Goal: Task Accomplishment & Management: Use online tool/utility

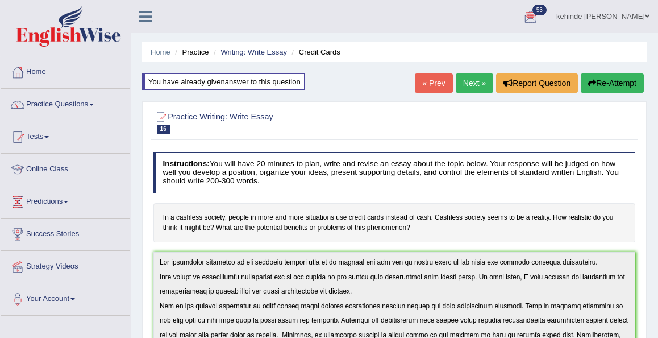
click at [654, 291] on div "Home Practice Writing: Write Essay Credit Cards You have already given answer t…" at bounding box center [394, 336] width 527 height 673
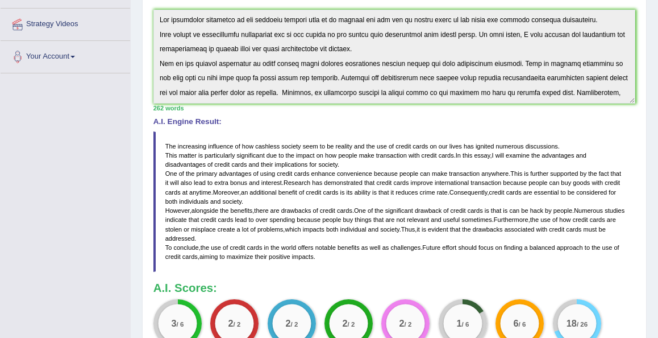
scroll to position [250, 0]
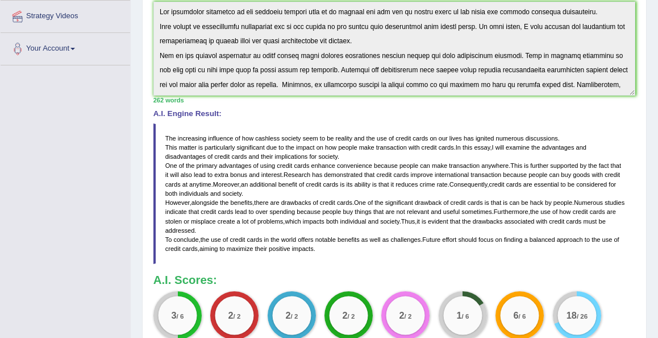
click at [525, 73] on div "Instructions: You will have 20 minutes to plan, write and revise an essay about…" at bounding box center [394, 126] width 487 height 459
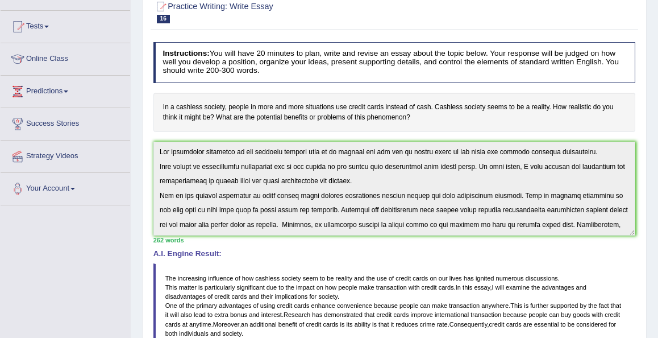
scroll to position [119, 0]
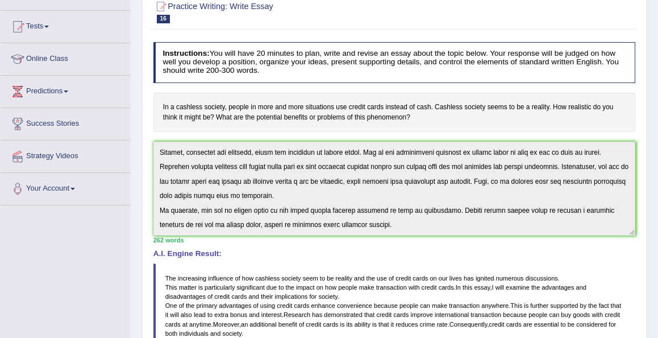
click at [654, 35] on div "Home Practice Writing: Write Essay Credit Cards You have already given answer t…" at bounding box center [394, 226] width 527 height 673
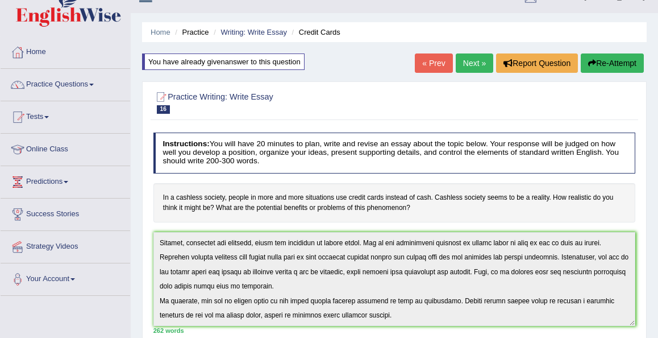
scroll to position [19, 0]
click at [614, 62] on button "Re-Attempt" at bounding box center [612, 63] width 63 height 19
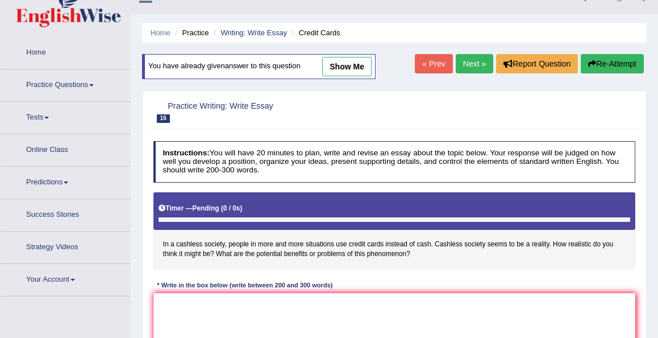
scroll to position [19, 0]
click at [203, 310] on textarea at bounding box center [394, 340] width 482 height 94
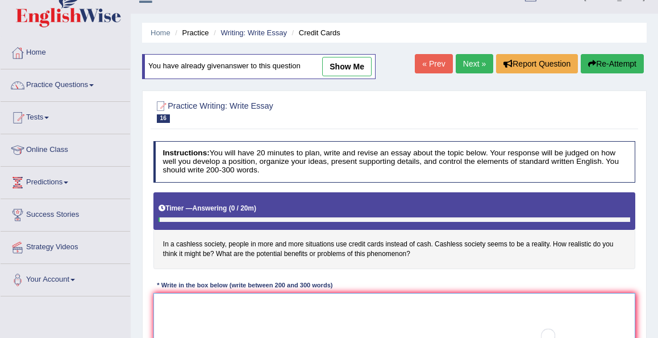
paste textarea "The increasing influence of how cashless society seem to be reality and the use…"
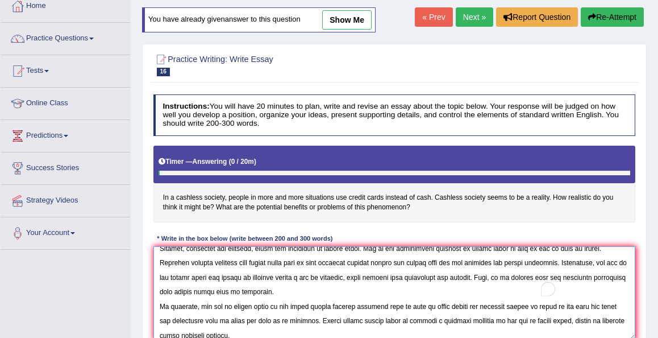
scroll to position [129, 0]
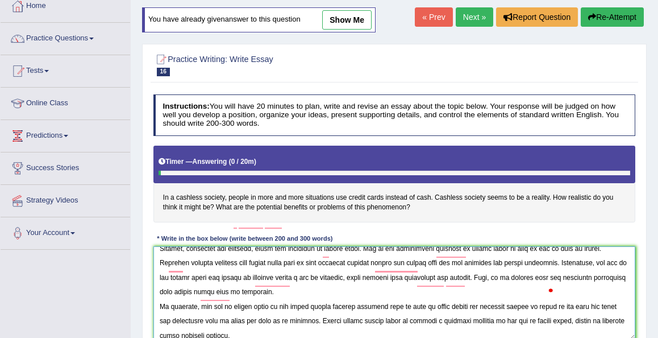
click at [633, 263] on textarea "To enrich screen reader interactions, please activate Accessibility in Grammarl…" at bounding box center [394, 293] width 482 height 94
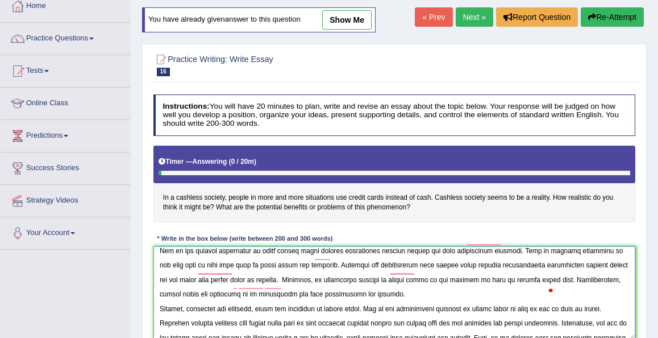
scroll to position [0, 0]
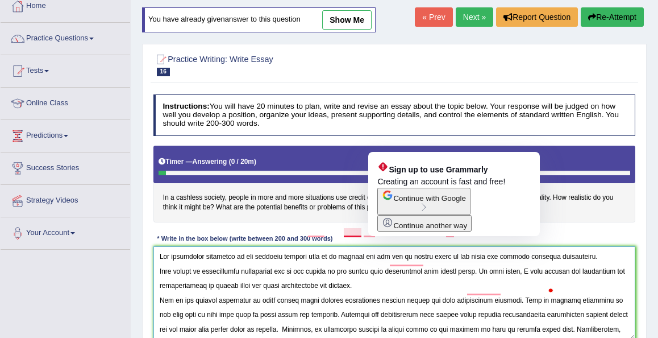
click at [399, 258] on textarea "To enrich screen reader interactions, please activate Accessibility in Grammarl…" at bounding box center [394, 293] width 482 height 94
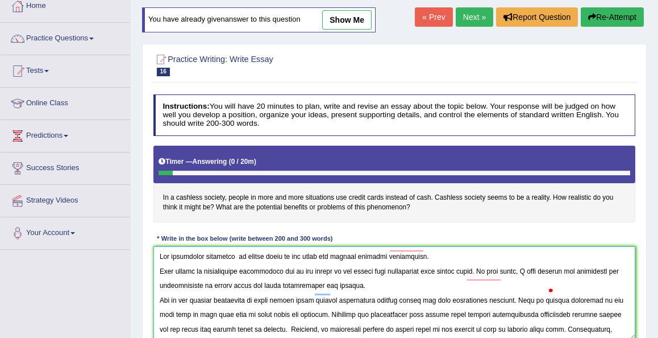
click at [159, 268] on textarea "To enrich screen reader interactions, please activate Accessibility in Grammarl…" at bounding box center [394, 293] width 482 height 94
click at [161, 271] on textarea "To enrich screen reader interactions, please activate Accessibility in Grammarl…" at bounding box center [394, 293] width 482 height 94
click at [161, 268] on textarea "To enrich screen reader interactions, please activate Accessibility in Grammarl…" at bounding box center [394, 293] width 482 height 94
click at [160, 269] on textarea "To enrich screen reader interactions, please activate Accessibility in Grammarl…" at bounding box center [394, 293] width 482 height 94
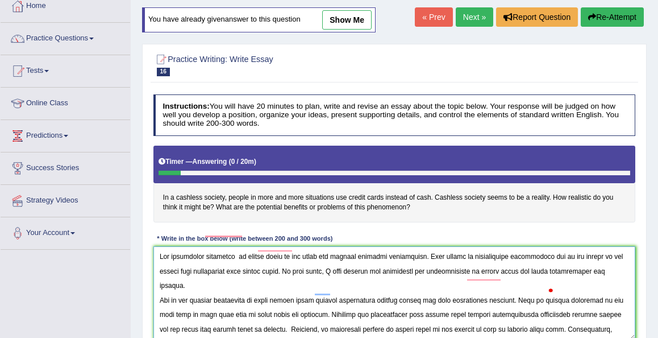
click at [613, 257] on textarea "To enrich screen reader interactions, please activate Accessibility in Grammarl…" at bounding box center [394, 293] width 482 height 94
click at [435, 226] on div "Instructions: You will have 20 minutes to plan, write and revise an essay about…" at bounding box center [394, 221] width 487 height 263
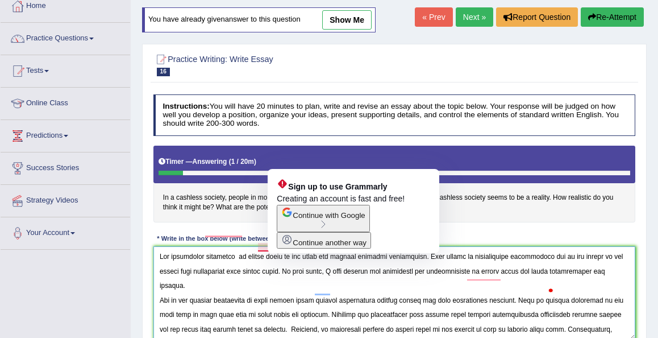
click at [286, 274] on textarea "To enrich screen reader interactions, please activate Accessibility in Grammarl…" at bounding box center [394, 293] width 482 height 94
click at [287, 272] on textarea "To enrich screen reader interactions, please activate Accessibility in Grammarl…" at bounding box center [394, 293] width 482 height 94
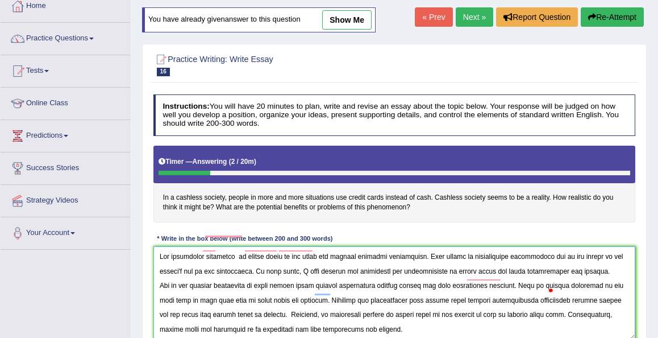
click at [596, 271] on textarea "To enrich screen reader interactions, please activate Accessibility in Grammarl…" at bounding box center [394, 293] width 482 height 94
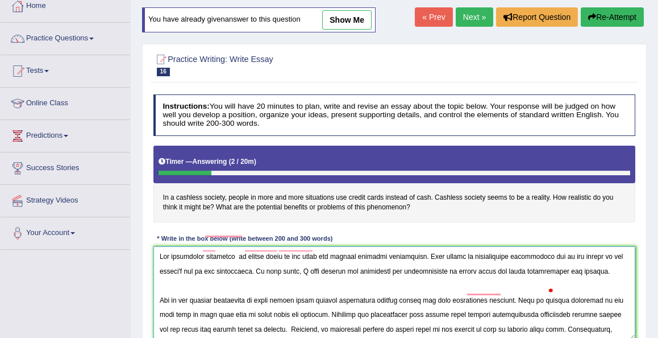
click at [631, 315] on textarea "To enrich screen reader interactions, please activate Accessibility in Grammarl…" at bounding box center [394, 293] width 482 height 94
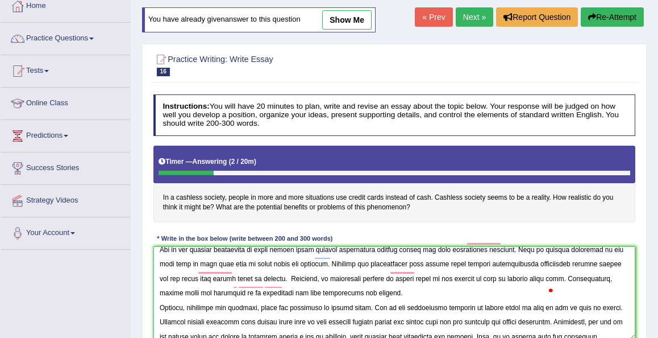
click at [280, 252] on textarea "To enrich screen reader interactions, please activate Accessibility in Grammarl…" at bounding box center [394, 293] width 482 height 94
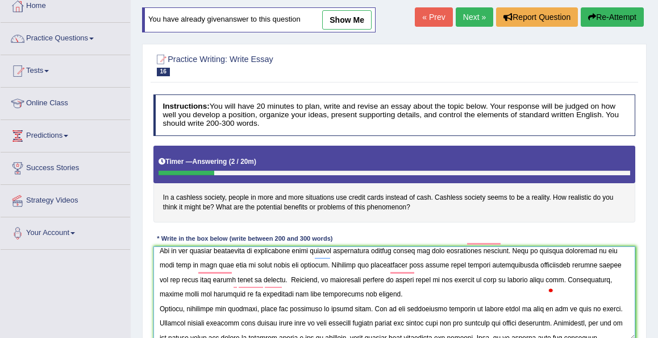
scroll to position [58, 0]
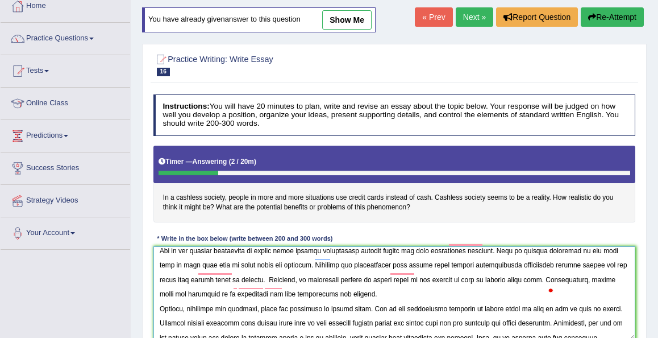
click at [300, 252] on textarea "To enrich screen reader interactions, please activate Accessibility in Grammarl…" at bounding box center [394, 293] width 482 height 94
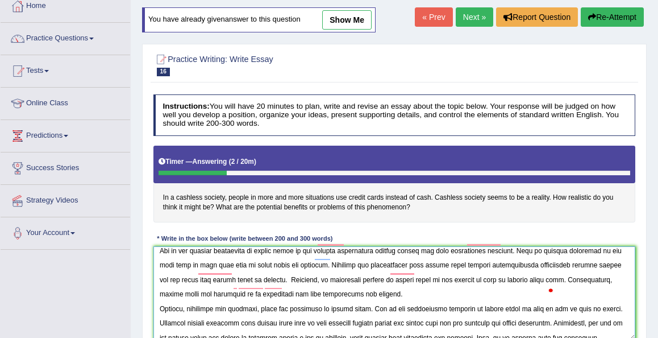
click at [346, 251] on textarea "To enrich screen reader interactions, please activate Accessibility in Grammarl…" at bounding box center [394, 293] width 482 height 94
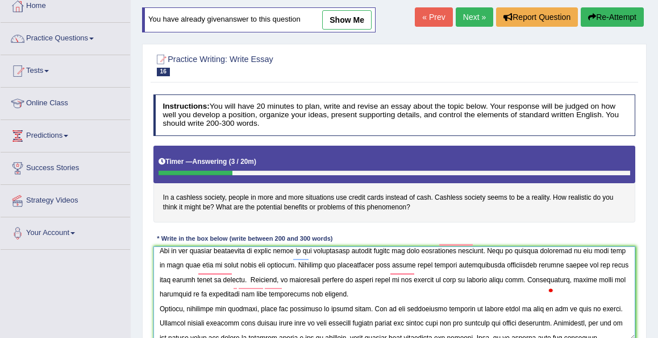
click at [504, 252] on textarea "To enrich screen reader interactions, please activate Accessibility in Grammarl…" at bounding box center [394, 293] width 482 height 94
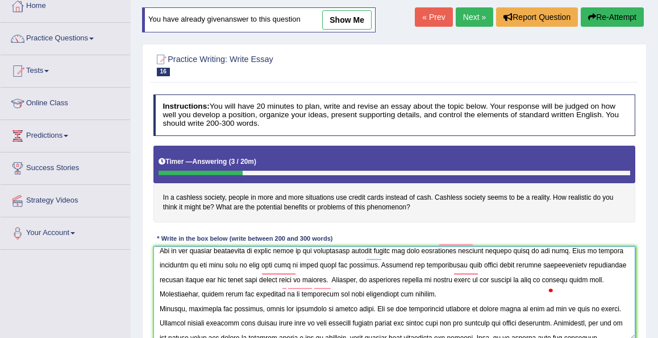
click at [343, 267] on textarea "To enrich screen reader interactions, please activate Accessibility in Grammarl…" at bounding box center [394, 293] width 482 height 94
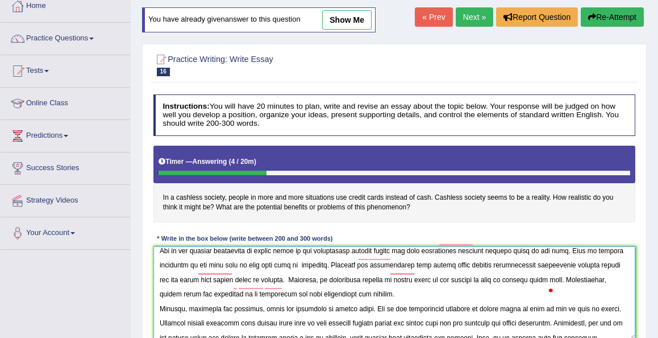
click at [318, 266] on textarea "To enrich screen reader interactions, please activate Accessibility in Grammarl…" at bounding box center [394, 293] width 482 height 94
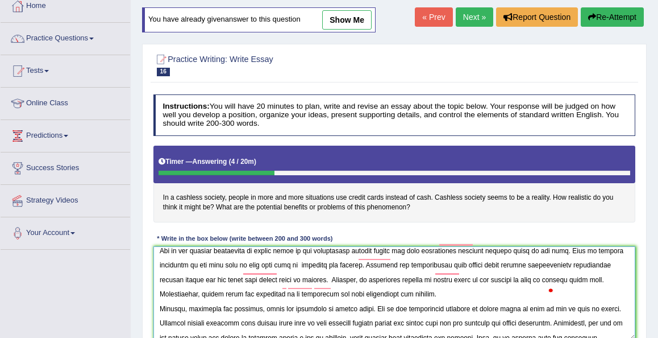
click at [311, 282] on textarea "To enrich screen reader interactions, please activate Accessibility in Grammarl…" at bounding box center [394, 293] width 482 height 94
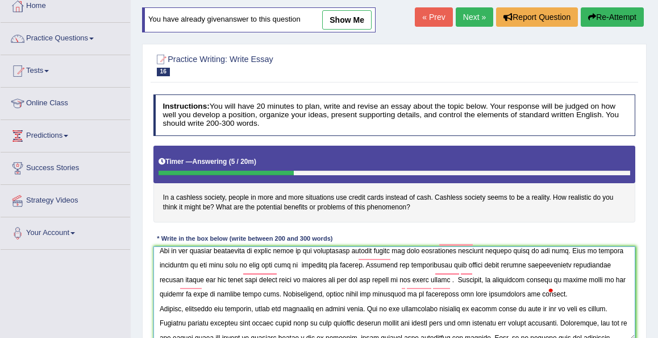
click at [576, 293] on textarea "To enrich screen reader interactions, please activate Accessibility in Grammarl…" at bounding box center [394, 293] width 482 height 94
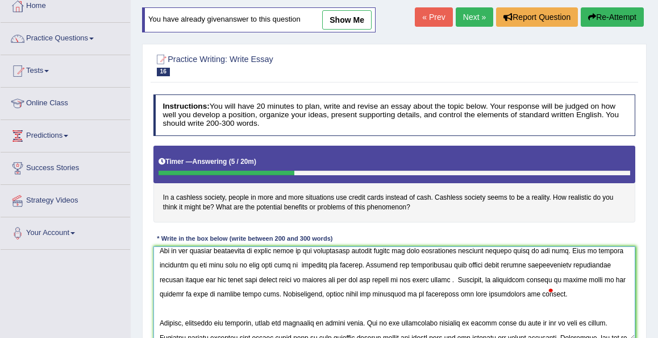
scroll to position [75, 0]
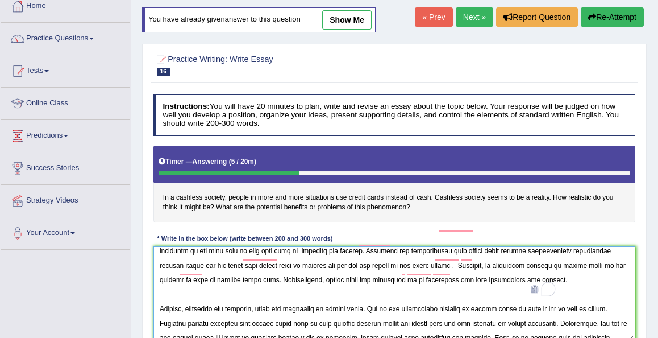
click at [532, 311] on textarea "To enrich screen reader interactions, please activate Accessibility in Grammarl…" at bounding box center [394, 293] width 482 height 94
click at [604, 310] on textarea "To enrich screen reader interactions, please activate Accessibility in Grammarl…" at bounding box center [394, 293] width 482 height 94
click at [593, 309] on textarea "To enrich screen reader interactions, please activate Accessibility in Grammarl…" at bounding box center [394, 293] width 482 height 94
click at [613, 308] on textarea "To enrich screen reader interactions, please activate Accessibility in Grammarl…" at bounding box center [394, 293] width 482 height 94
click at [631, 322] on textarea "To enrich screen reader interactions, please activate Accessibility in Grammarl…" at bounding box center [394, 293] width 482 height 94
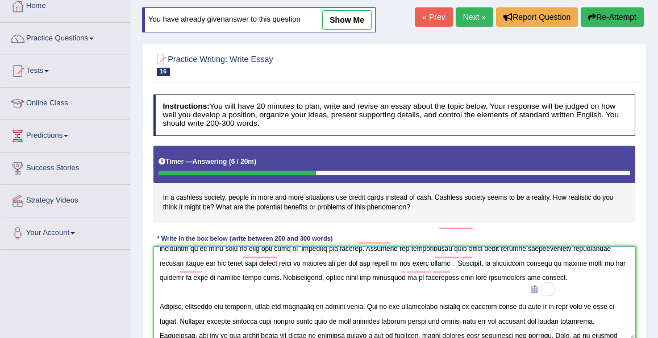
scroll to position [144, 0]
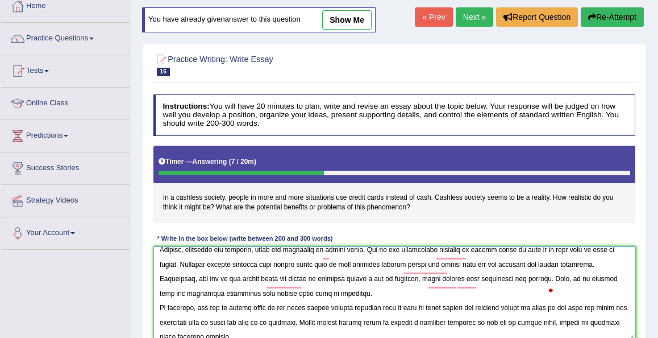
click at [221, 280] on textarea "To enrich screen reader interactions, please activate Accessibility in Grammarl…" at bounding box center [394, 293] width 482 height 94
click at [350, 278] on textarea "To enrich screen reader interactions, please activate Accessibility in Grammarl…" at bounding box center [394, 293] width 482 height 94
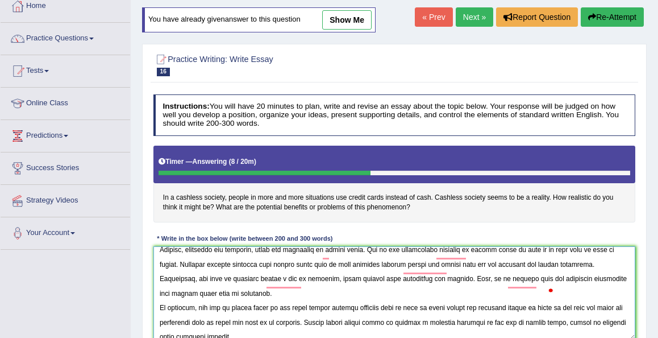
click at [383, 281] on textarea "To enrich screen reader interactions, please activate Accessibility in Grammarl…" at bounding box center [394, 293] width 482 height 94
click at [331, 298] on textarea "To enrich screen reader interactions, please activate Accessibility in Grammarl…" at bounding box center [394, 293] width 482 height 94
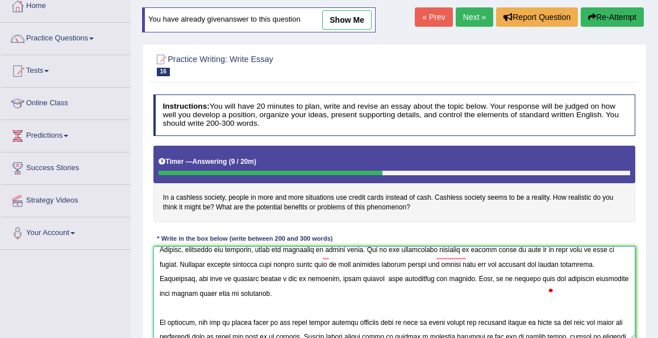
scroll to position [161, 0]
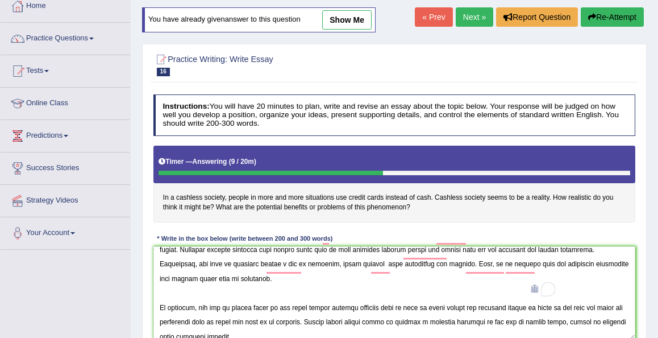
click at [642, 306] on div "Practice Writing: Write Essay 16 Credit Cards Instructions: You will have 20 mi…" at bounding box center [394, 211] width 505 height 335
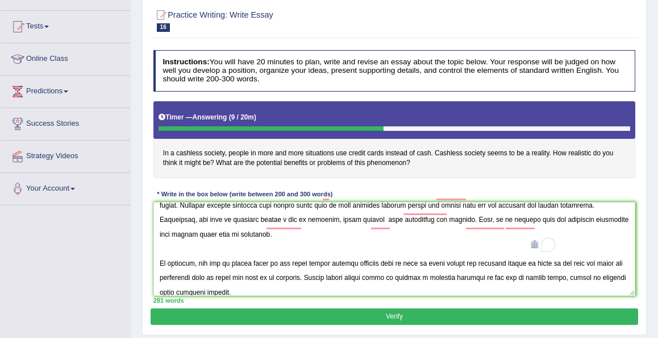
scroll to position [111, 0]
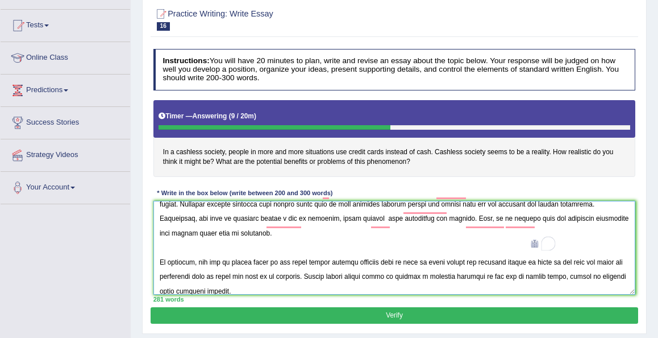
click at [413, 264] on textarea "To enrich screen reader interactions, please activate Accessibility in Grammarl…" at bounding box center [394, 248] width 482 height 94
drag, startPoint x: 622, startPoint y: 261, endPoint x: 310, endPoint y: 277, distance: 313.0
click at [310, 277] on textarea "To enrich screen reader interactions, please activate Accessibility in Grammarl…" at bounding box center [394, 248] width 482 height 94
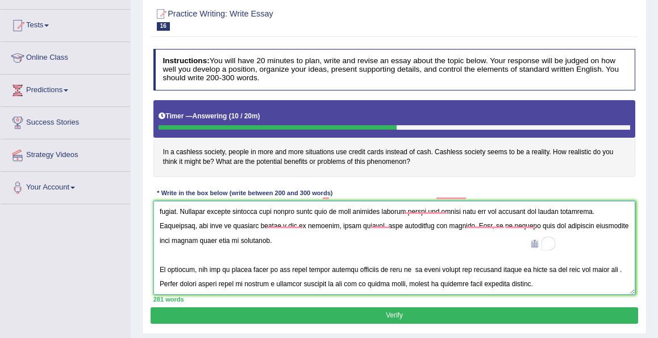
scroll to position [153, 0]
drag, startPoint x: 410, startPoint y: 268, endPoint x: 623, endPoint y: 270, distance: 213.7
click at [623, 270] on textarea "To enrich screen reader interactions, please activate Accessibility in Grammarl…" at bounding box center [394, 248] width 482 height 94
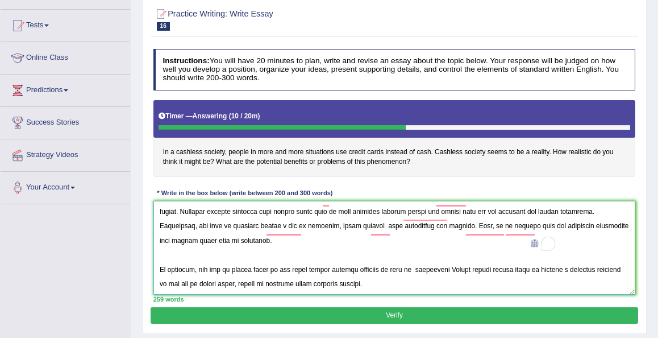
click at [168, 228] on textarea "To enrich screen reader interactions, please activate Accessibility in Grammarl…" at bounding box center [394, 248] width 482 height 94
click at [165, 226] on textarea "To enrich screen reader interactions, please activate Accessibility in Grammarl…" at bounding box center [394, 248] width 482 height 94
click at [385, 227] on textarea "To enrich screen reader interactions, please activate Accessibility in Grammarl…" at bounding box center [394, 248] width 482 height 94
click at [381, 282] on textarea "To enrich screen reader interactions, please activate Accessibility in Grammarl…" at bounding box center [394, 248] width 482 height 94
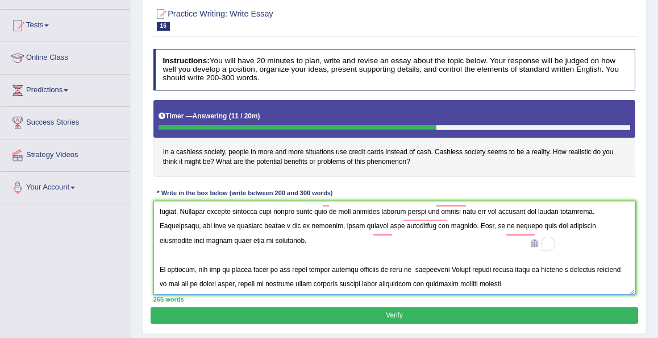
click at [631, 215] on textarea "To enrich screen reader interactions, please activate Accessibility in Grammarl…" at bounding box center [394, 248] width 482 height 94
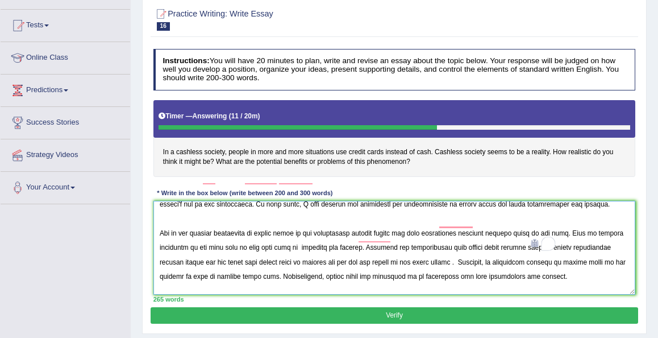
scroll to position [0, 0]
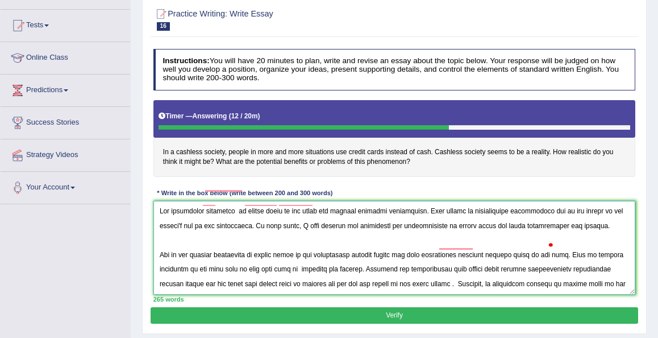
type textarea "The increasing influence of credit cards on our lives has ignited numerous disc…"
click at [406, 311] on button "Verify" at bounding box center [394, 315] width 487 height 16
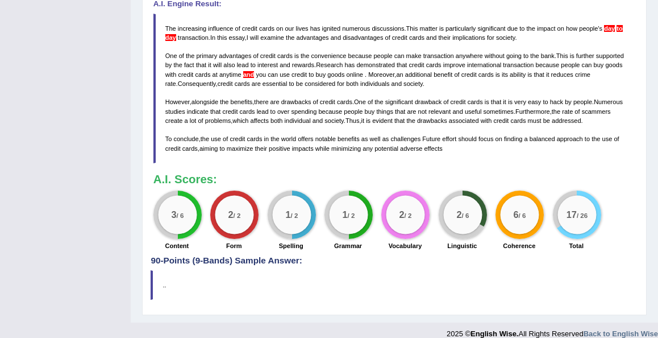
scroll to position [361, 0]
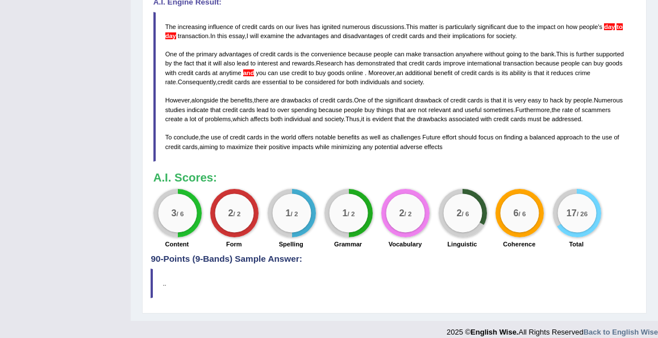
click at [176, 36] on span "day" at bounding box center [170, 35] width 11 height 7
click at [174, 32] on span "day" at bounding box center [170, 35] width 11 height 7
click at [617, 30] on span "to" at bounding box center [620, 26] width 6 height 7
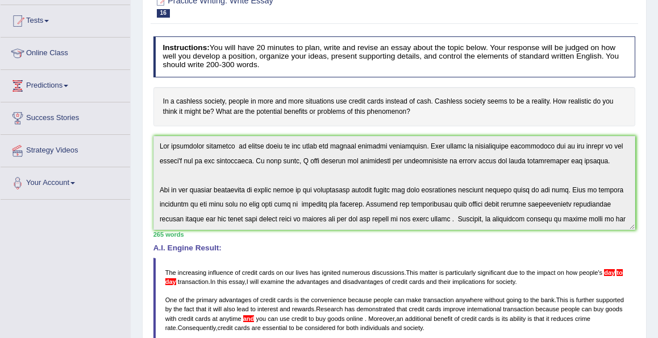
scroll to position [111, 0]
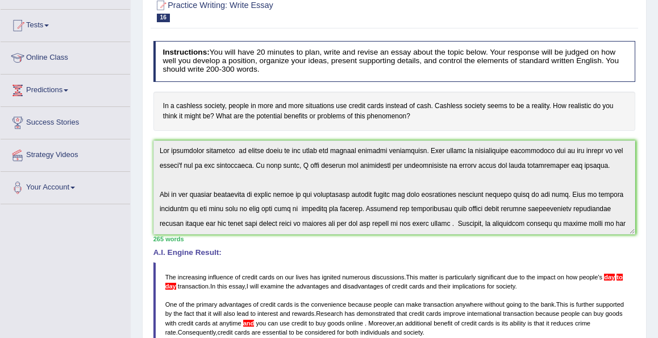
click at [162, 126] on h4 "In a cashless society, people in more and more situations use credit cards inst…" at bounding box center [394, 110] width 482 height 39
click at [158, 127] on h4 "In a cashless society, people in more and more situations use credit cards inst…" at bounding box center [394, 110] width 482 height 39
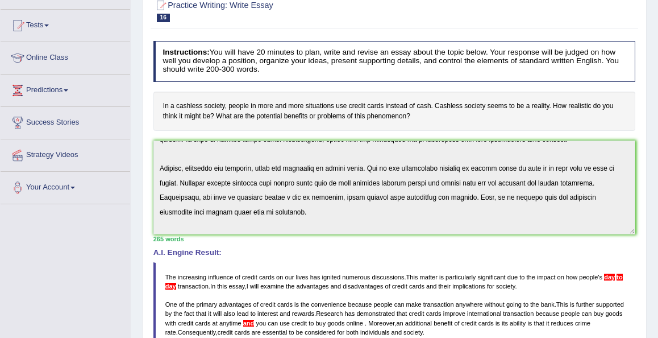
scroll to position [153, 0]
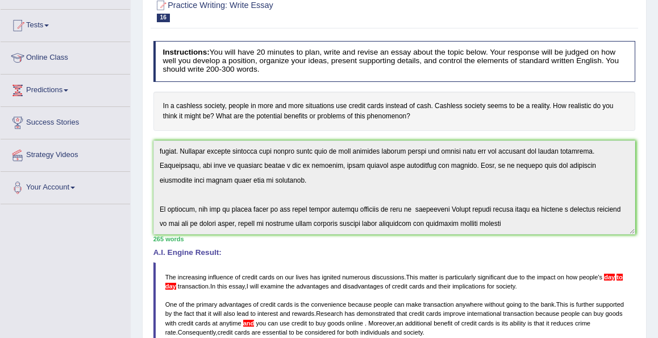
click at [331, 233] on div "Instructions: You will have 20 minutes to plan, write and revise an essay about…" at bounding box center [394, 270] width 487 height 468
click at [652, 60] on div "Home Practice Writing: Write Essay Credit Cards You have already given answer t…" at bounding box center [394, 230] width 527 height 682
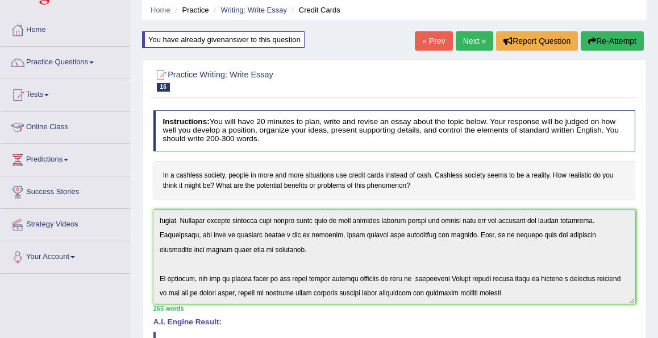
scroll to position [0, 0]
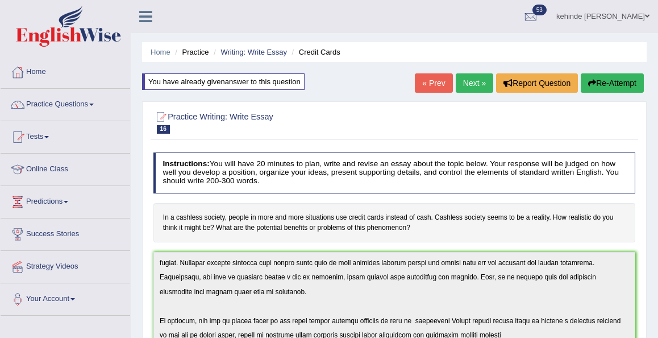
click at [622, 82] on button "Re-Attempt" at bounding box center [612, 82] width 63 height 19
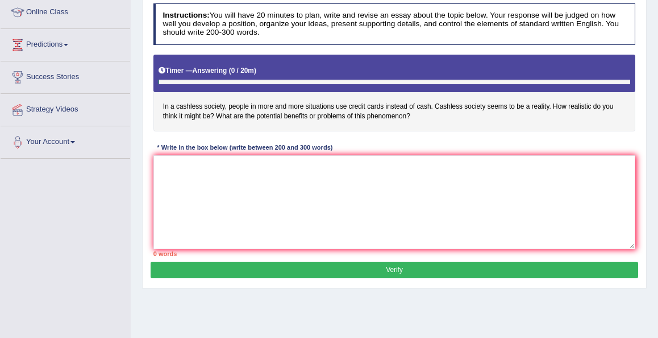
scroll to position [159, 0]
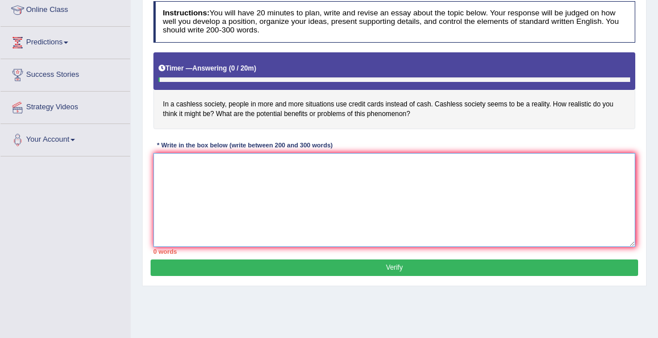
click at [317, 164] on textarea at bounding box center [394, 200] width 482 height 94
paste textarea "The increasing influence of credit cards on our lives has ignited numerous disc…"
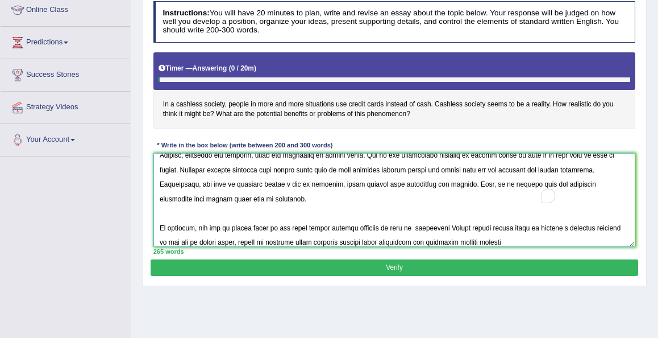
scroll to position [146, 0]
click at [639, 169] on div "Practice Writing: Write Essay 16 Credit Cards Instructions: You will have 20 mi…" at bounding box center [394, 118] width 505 height 335
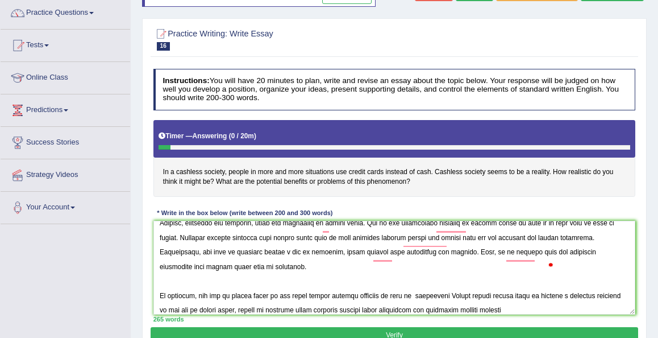
scroll to position [91, 0]
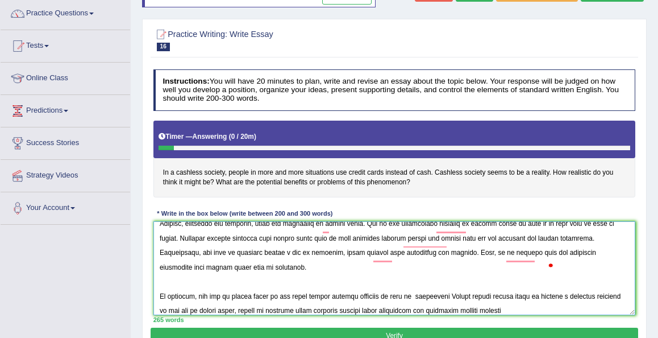
click at [621, 231] on textarea "To enrich screen reader interactions, please activate Accessibility in Grammarl…" at bounding box center [394, 268] width 482 height 94
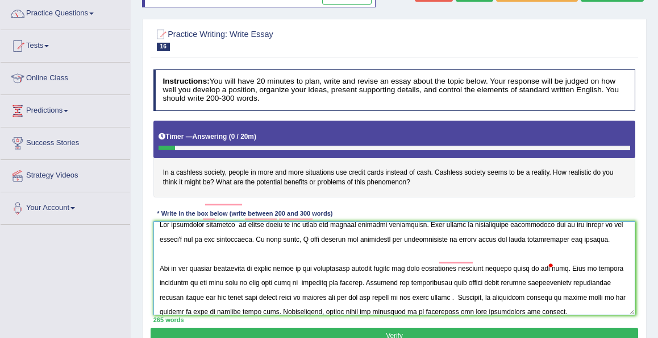
scroll to position [7, 0]
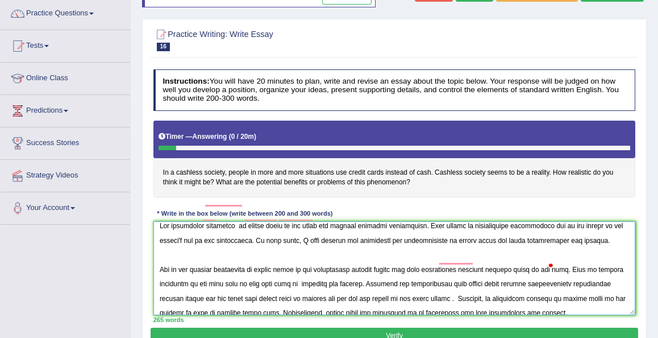
click at [206, 242] on textarea "To enrich screen reader interactions, please activate Accessibility in Grammarl…" at bounding box center [394, 268] width 482 height 94
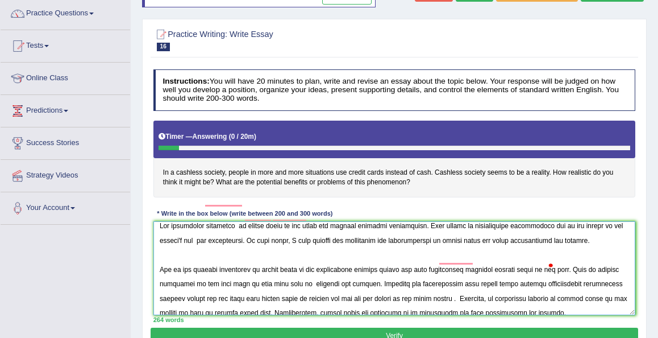
click at [203, 240] on textarea "To enrich screen reader interactions, please activate Accessibility in Grammarl…" at bounding box center [394, 268] width 482 height 94
click at [613, 224] on textarea "To enrich screen reader interactions, please activate Accessibility in Grammarl…" at bounding box center [394, 268] width 482 height 94
click at [598, 248] on textarea "To enrich screen reader interactions, please activate Accessibility in Grammarl…" at bounding box center [394, 268] width 482 height 94
click at [464, 243] on textarea "To enrich screen reader interactions, please activate Accessibility in Grammarl…" at bounding box center [394, 268] width 482 height 94
click at [357, 286] on textarea "To enrich screen reader interactions, please activate Accessibility in Grammarl…" at bounding box center [394, 268] width 482 height 94
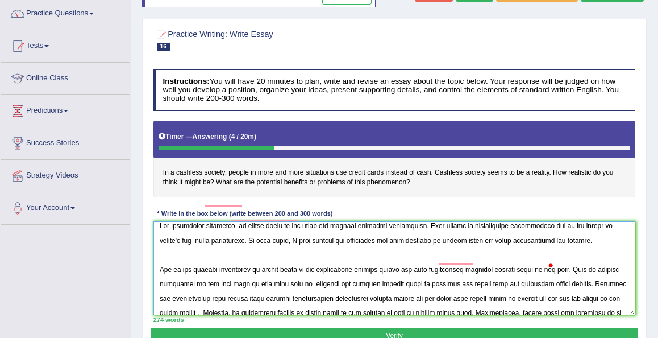
click at [550, 302] on textarea "To enrich screen reader interactions, please activate Accessibility in Grammarl…" at bounding box center [394, 268] width 482 height 94
click at [588, 303] on textarea "To enrich screen reader interactions, please activate Accessibility in Grammarl…" at bounding box center [394, 268] width 482 height 94
click at [585, 301] on textarea "To enrich screen reader interactions, please activate Accessibility in Grammarl…" at bounding box center [394, 268] width 482 height 94
click at [638, 288] on div "Practice Writing: Write Essay 16 Credit Cards Instructions: You will have 20 mi…" at bounding box center [394, 186] width 505 height 335
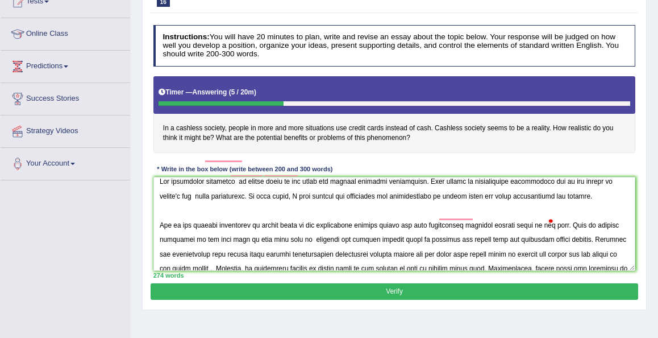
scroll to position [136, 0]
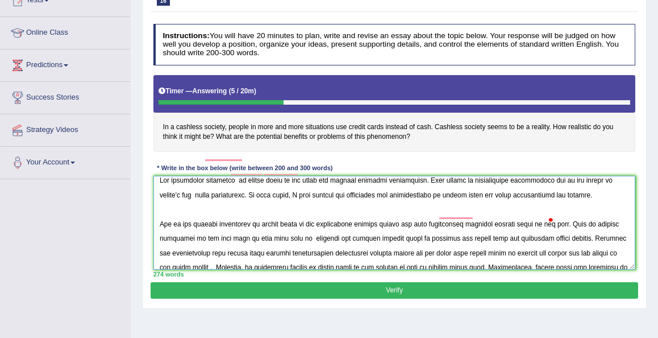
click at [630, 249] on textarea "To enrich screen reader interactions, please activate Accessibility in Grammarl…" at bounding box center [394, 223] width 482 height 94
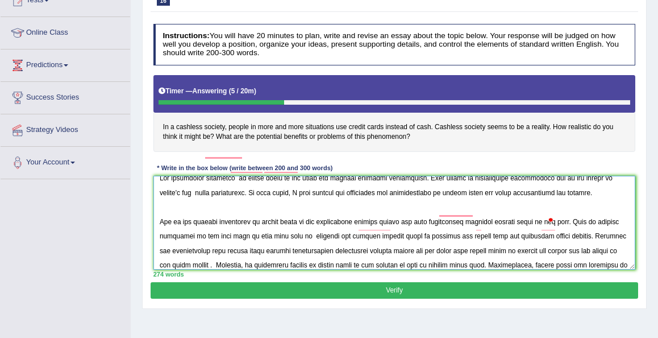
scroll to position [76, 0]
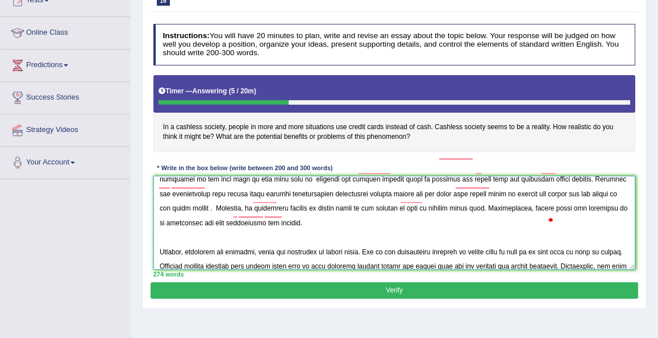
click at [419, 209] on textarea "To enrich screen reader interactions, please activate Accessibility in Grammarl…" at bounding box center [394, 223] width 482 height 94
click at [426, 210] on textarea "To enrich screen reader interactions, please activate Accessibility in Grammarl…" at bounding box center [394, 223] width 482 height 94
click at [627, 231] on textarea "To enrich screen reader interactions, please activate Accessibility in Grammarl…" at bounding box center [394, 223] width 482 height 94
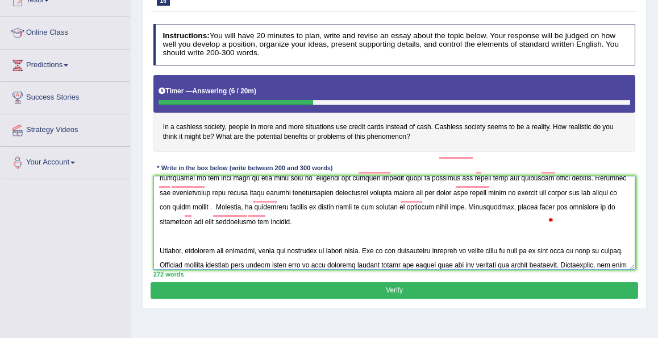
scroll to position [144, 0]
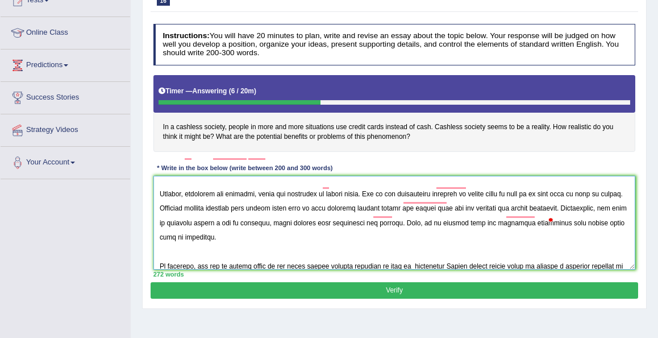
type textarea "The increasing influence of credit cards on our lives has ignited numerous disc…"
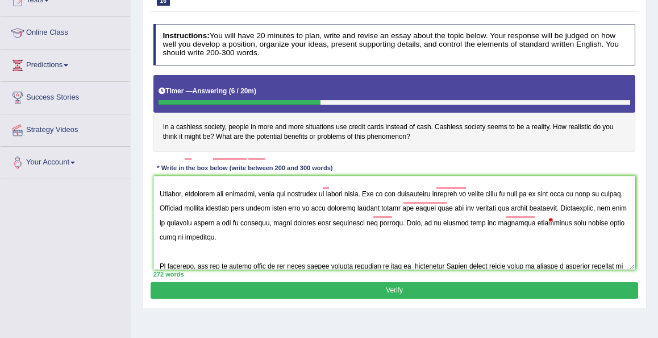
click at [388, 292] on button "Verify" at bounding box center [394, 290] width 487 height 16
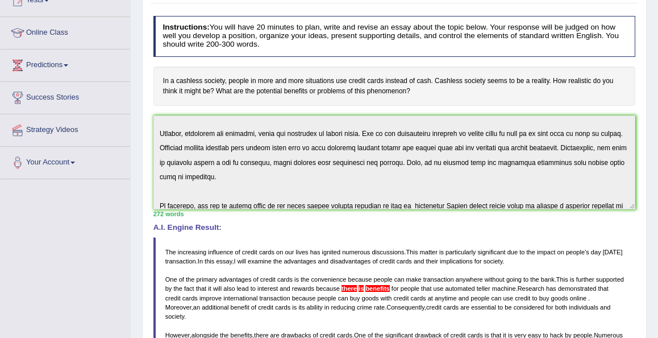
click at [389, 287] on span "benefits" at bounding box center [377, 288] width 24 height 7
click at [357, 286] on span "there" at bounding box center [349, 288] width 15 height 7
click at [651, 292] on div "Home Practice Writing: Write Essay Credit Cards You have already given answer t…" at bounding box center [394, 209] width 527 height 691
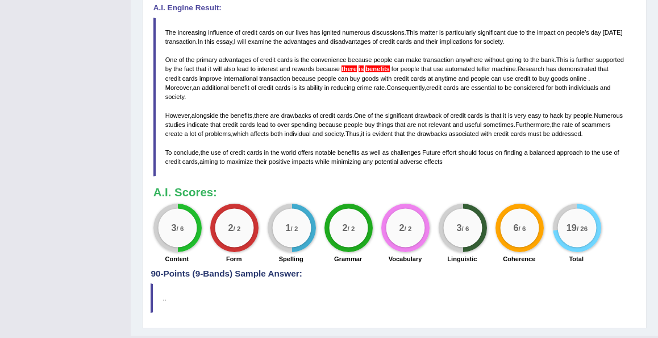
scroll to position [364, 0]
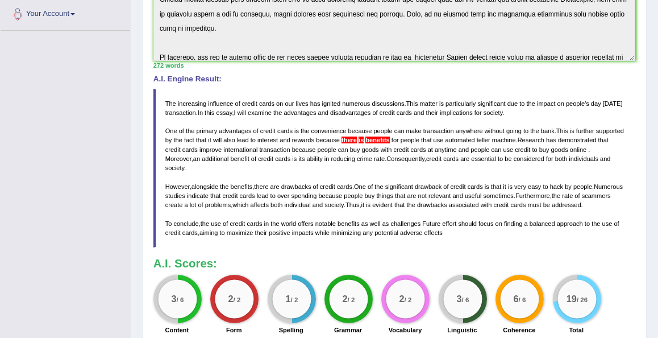
scroll to position [273, 0]
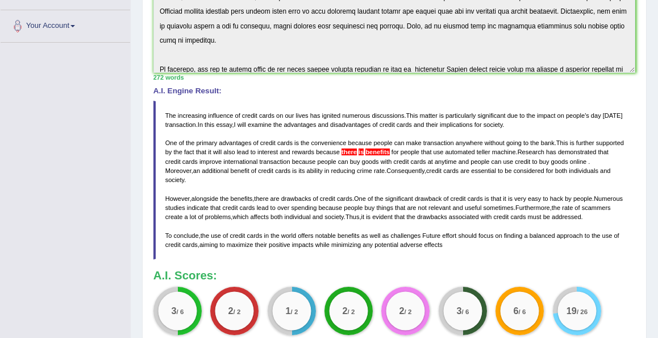
click at [389, 151] on span "benefits" at bounding box center [377, 151] width 24 height 7
click at [357, 151] on span "there" at bounding box center [349, 151] width 15 height 7
click at [357, 150] on span "there" at bounding box center [349, 151] width 15 height 7
click at [357, 151] on span "there" at bounding box center [349, 151] width 15 height 7
click at [389, 152] on span "benefits" at bounding box center [377, 151] width 24 height 7
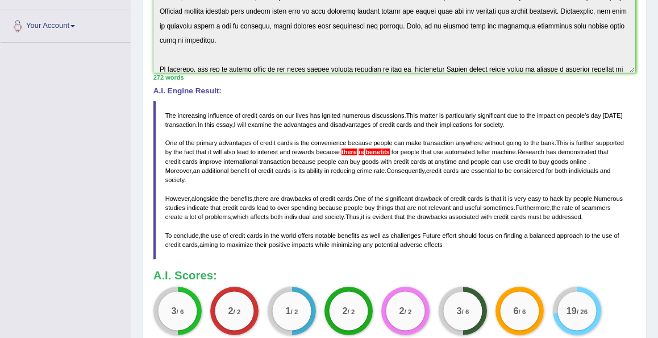
click at [389, 151] on span "benefits" at bounding box center [377, 151] width 24 height 7
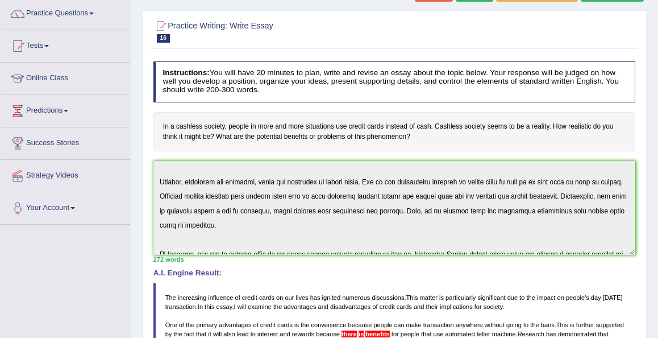
scroll to position [170, 0]
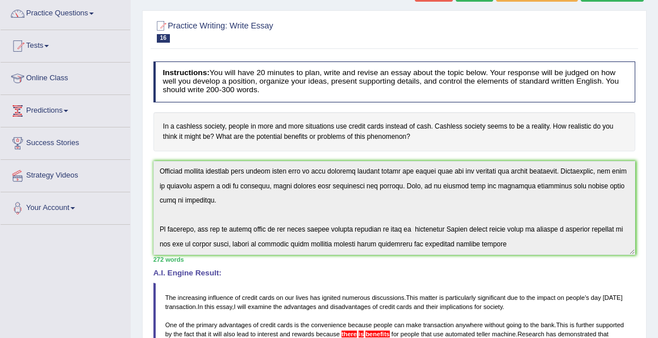
click at [653, 142] on div "Home Practice Writing: Write Essay Credit Cards You have already given answer t…" at bounding box center [394, 254] width 527 height 691
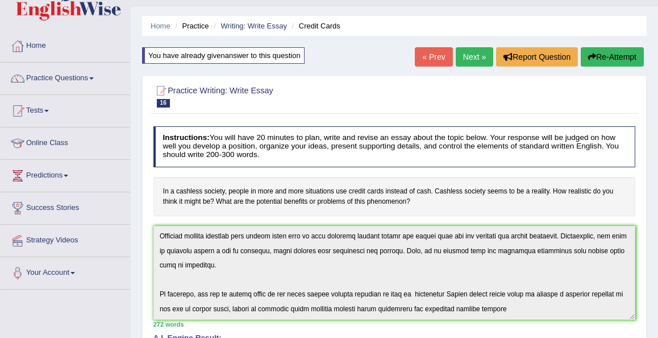
scroll to position [23, 0]
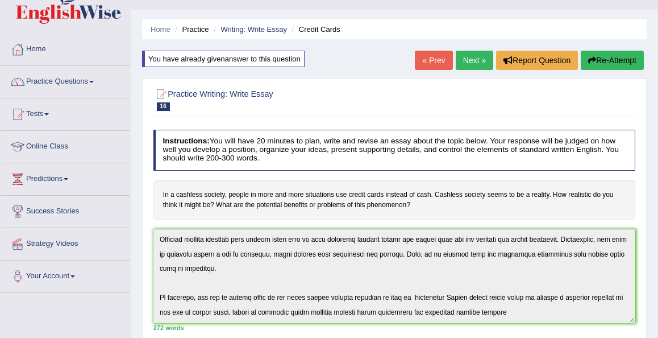
click at [605, 65] on button "Re-Attempt" at bounding box center [612, 60] width 63 height 19
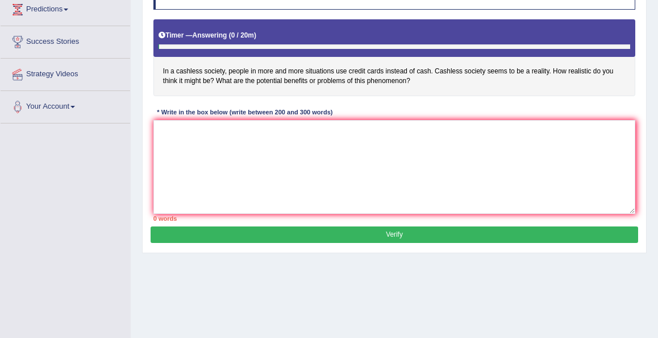
scroll to position [205, 0]
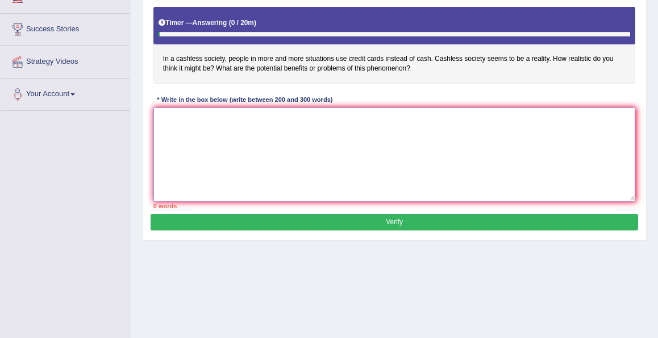
click at [416, 131] on textarea at bounding box center [394, 154] width 482 height 94
paste textarea "The increasing influence of credit cards on our lives has ignited numerous disc…"
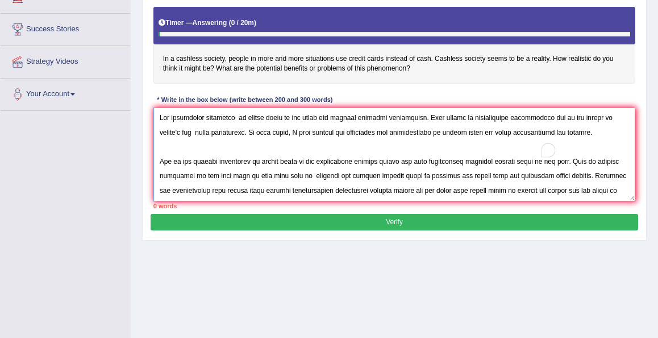
scroll to position [163, 0]
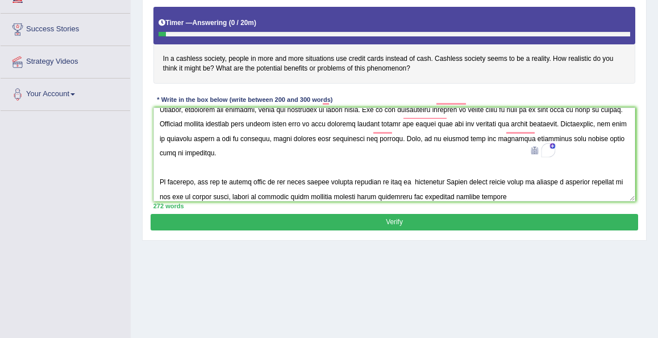
click at [650, 117] on div "Home Practice Writing: Write Essay Credit Cards You have already given answer t…" at bounding box center [394, 79] width 527 height 568
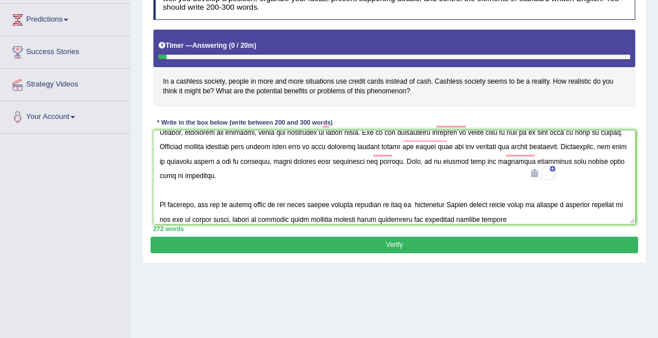
scroll to position [159, 0]
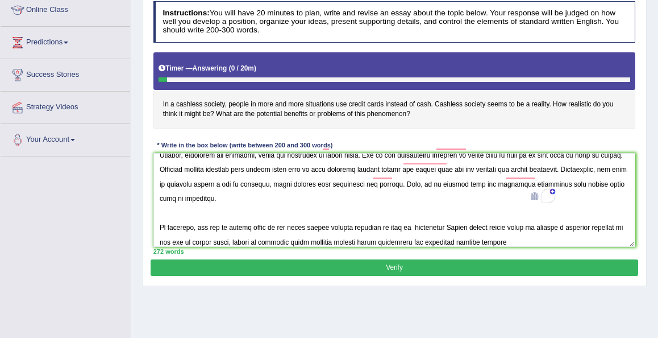
click at [643, 166] on div "Practice Writing: Write Essay 16 Credit Cards Instructions: You will have 20 mi…" at bounding box center [394, 118] width 505 height 335
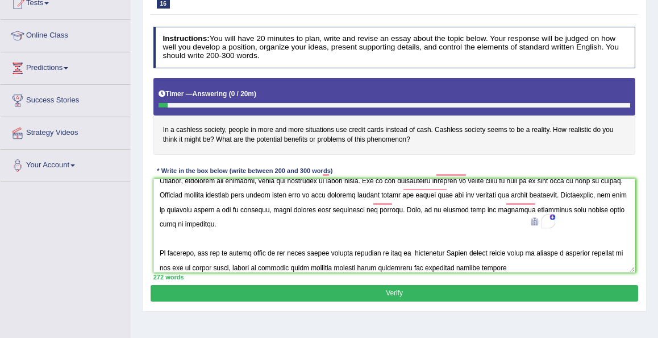
scroll to position [114, 0]
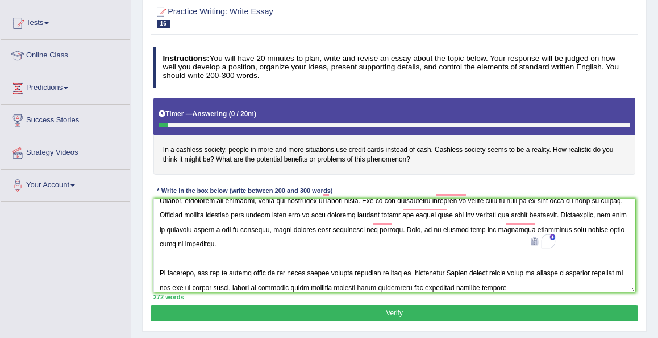
click at [639, 206] on div "Practice Writing: Write Essay 16 Credit Cards Instructions: You will have 20 mi…" at bounding box center [394, 163] width 505 height 335
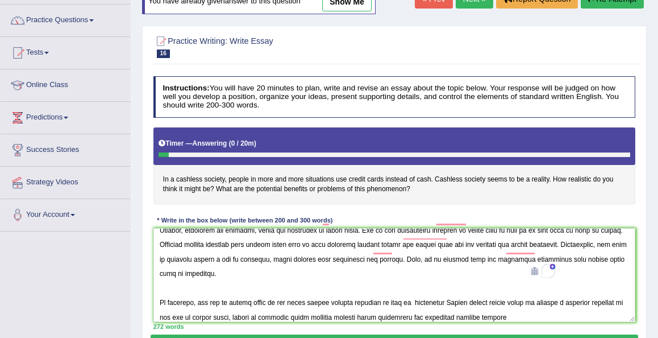
scroll to position [45, 0]
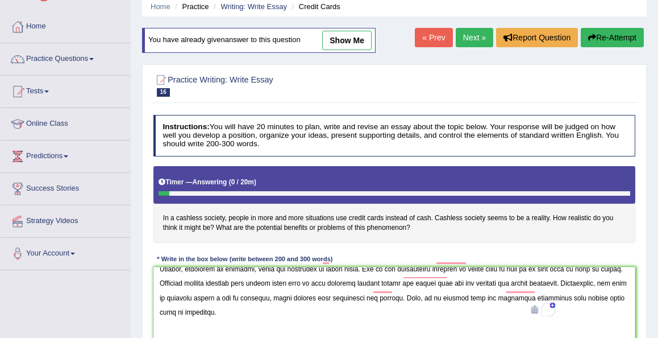
click at [655, 221] on div "Home Practice Writing: Write Essay Credit Cards You have already given answer t…" at bounding box center [394, 239] width 527 height 568
click at [644, 218] on div "Practice Writing: Write Essay 16 Credit Cards Instructions: You will have 20 mi…" at bounding box center [394, 231] width 505 height 335
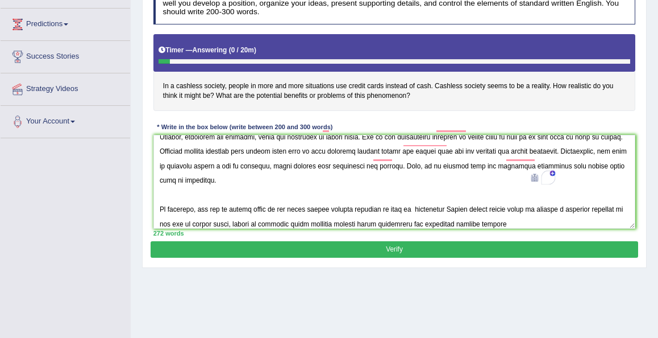
scroll to position [182, 0]
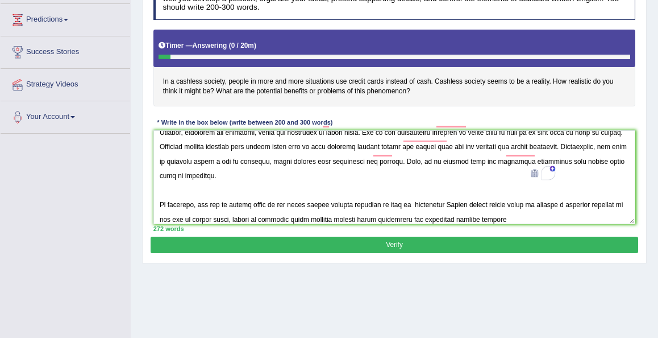
click at [640, 134] on div "Practice Writing: Write Essay 16 Credit Cards Instructions: You will have 20 mi…" at bounding box center [394, 95] width 505 height 335
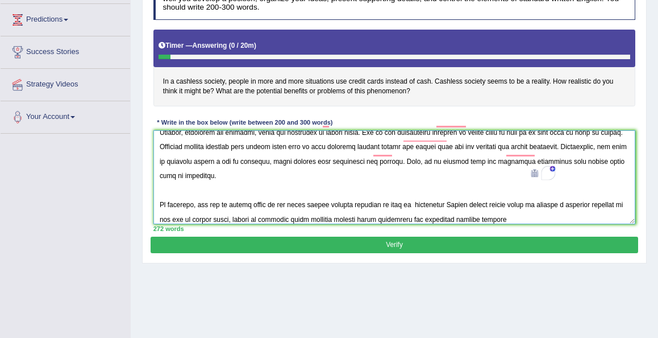
drag, startPoint x: 631, startPoint y: 136, endPoint x: 634, endPoint y: 130, distance: 6.9
click at [631, 135] on textarea "To enrich screen reader interactions, please activate Accessibility in Grammarl…" at bounding box center [394, 177] width 482 height 94
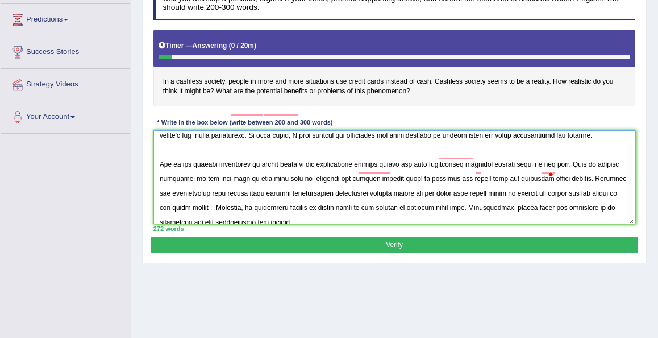
scroll to position [0, 0]
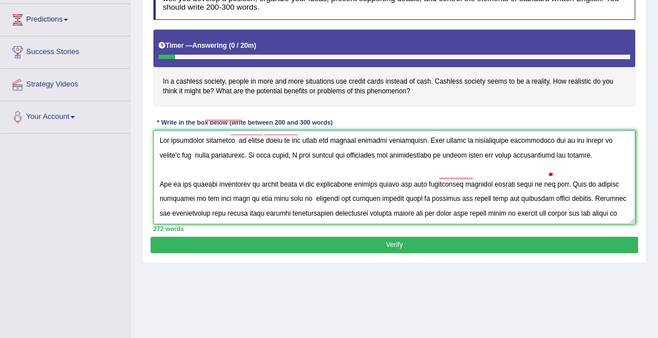
click at [434, 198] on textarea "To enrich screen reader interactions, please activate Accessibility in Grammarl…" at bounding box center [394, 177] width 482 height 94
type textarea "The increasing influence of credit cards on our lives has ignited numerous disc…"
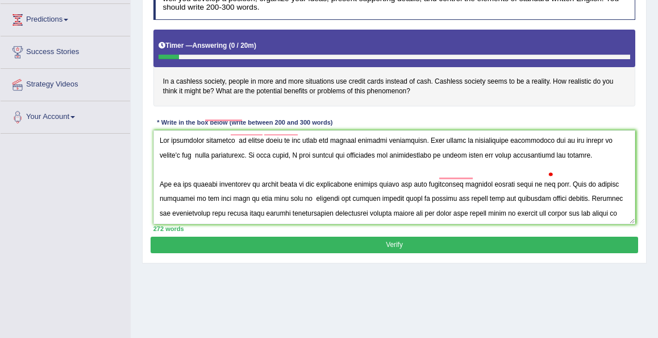
click at [367, 246] on button "Verify" at bounding box center [394, 244] width 487 height 16
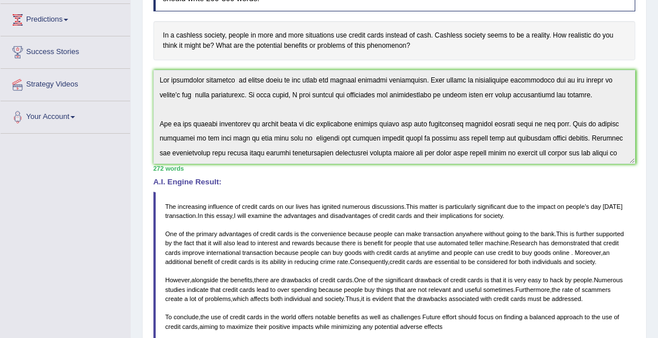
click at [651, 234] on div "Home Practice Writing: Write Essay Credit Cards You have already given answer t…" at bounding box center [394, 159] width 527 height 682
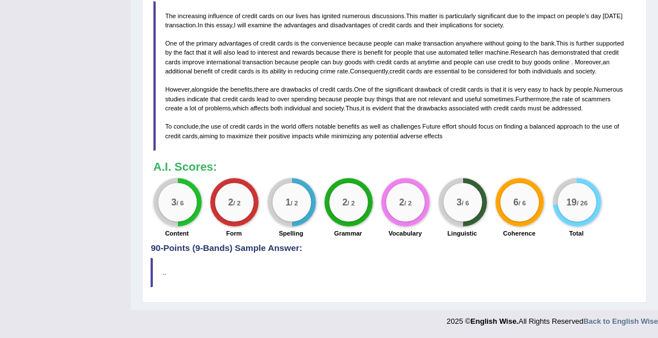
scroll to position [386, 0]
